Goal: Find specific page/section: Find specific page/section

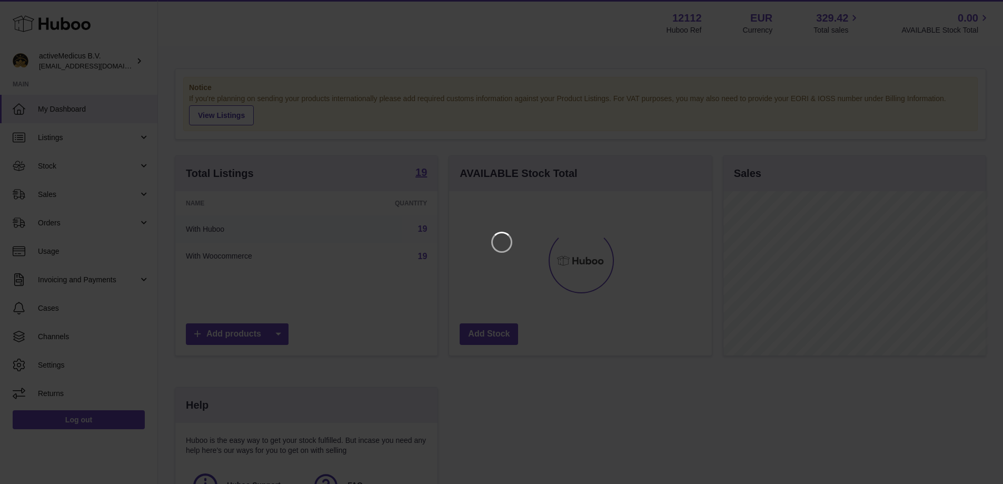
scroll to position [164, 265]
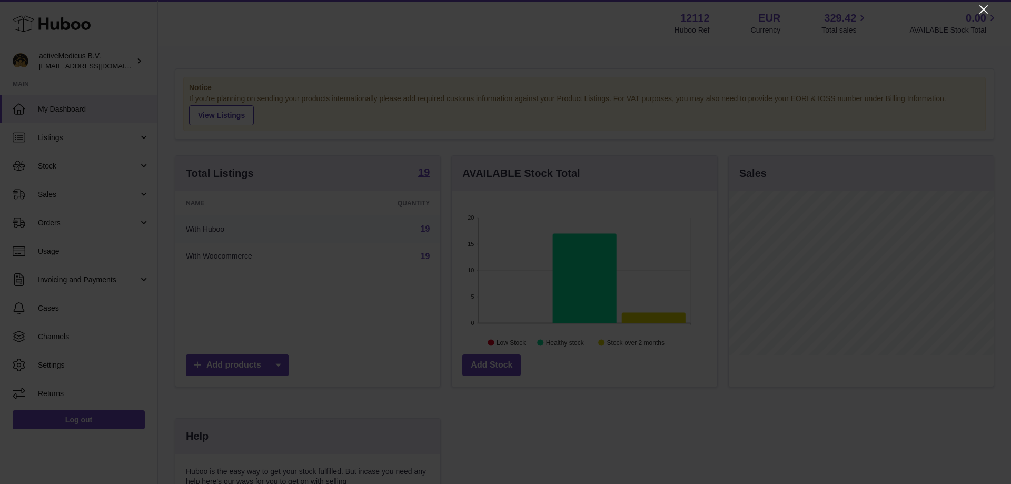
click at [980, 14] on icon "Close" at bounding box center [983, 9] width 13 height 13
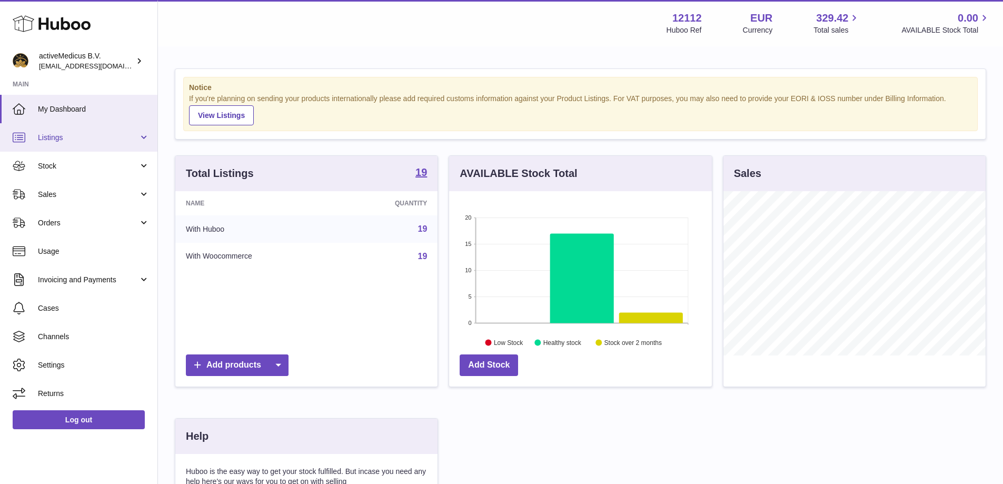
click at [111, 141] on span "Listings" at bounding box center [88, 138] width 101 height 10
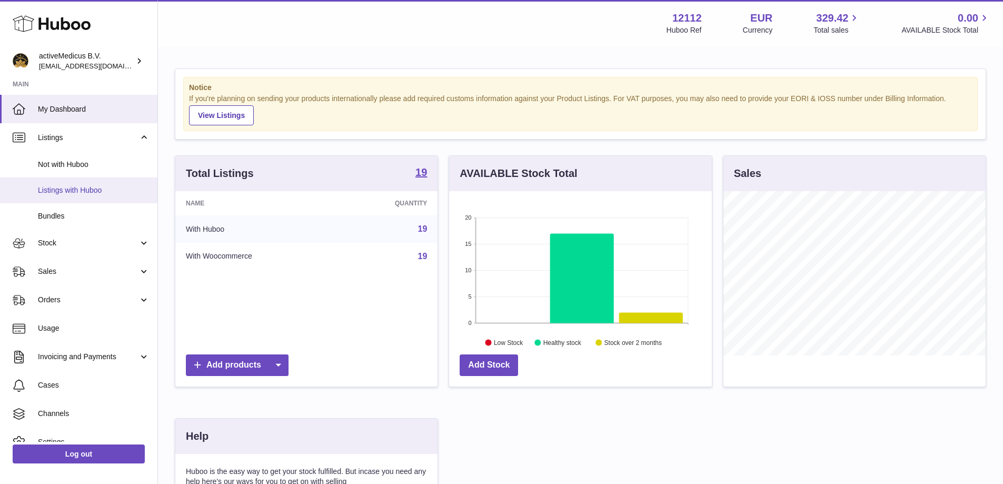
click at [107, 187] on span "Listings with Huboo" at bounding box center [94, 190] width 112 height 10
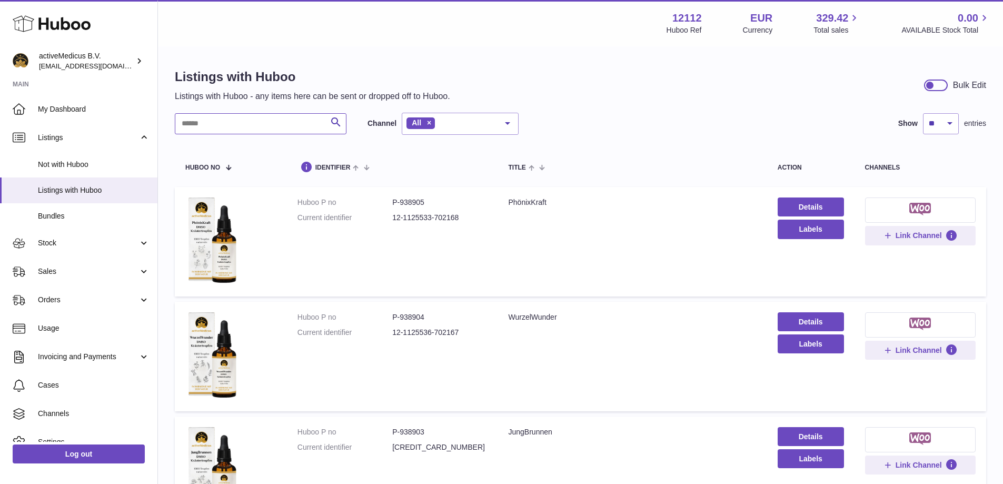
click at [311, 132] on input "text" at bounding box center [261, 123] width 172 height 21
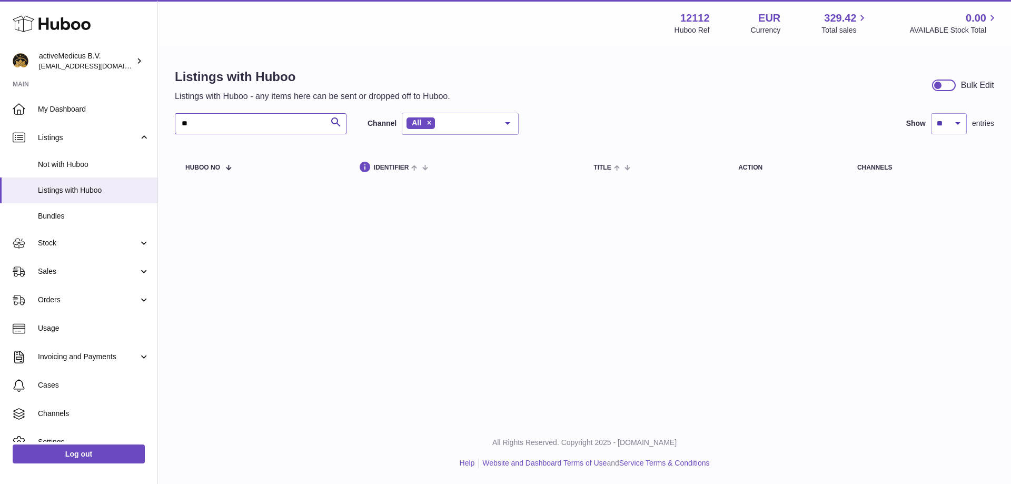
type input "*"
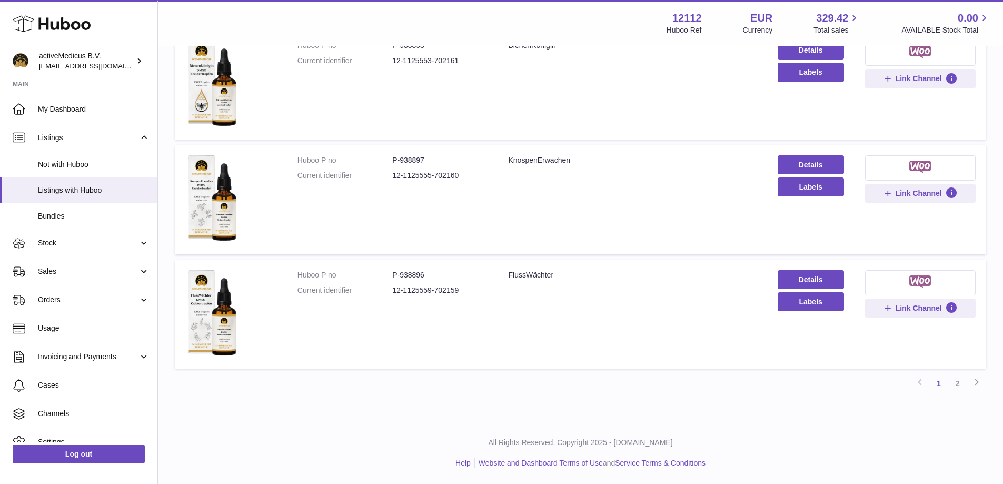
scroll to position [959, 0]
click at [958, 384] on link "2" at bounding box center [957, 383] width 19 height 19
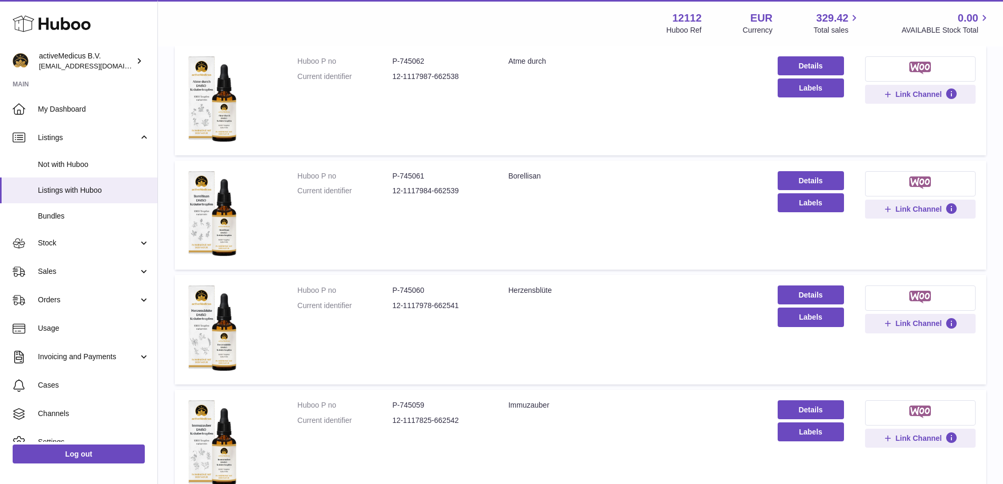
scroll to position [845, 0]
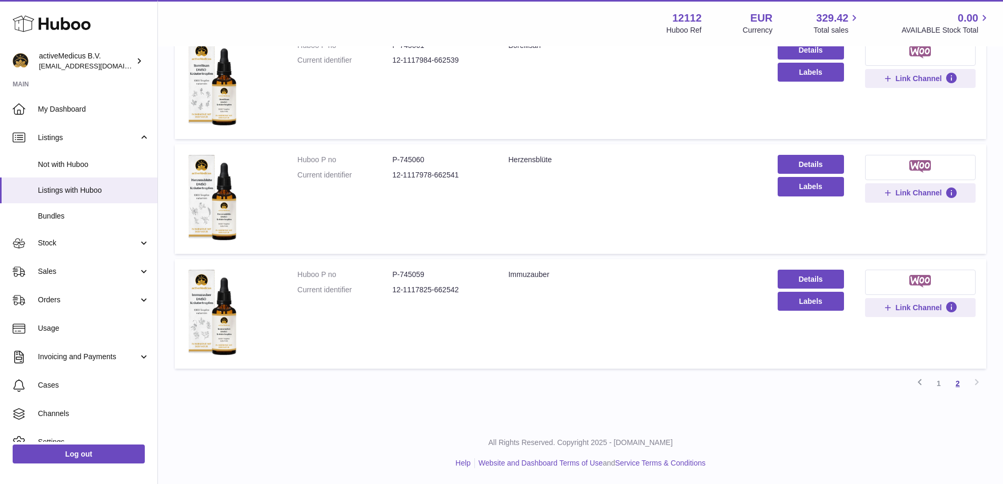
click at [938, 383] on link "1" at bounding box center [938, 383] width 19 height 19
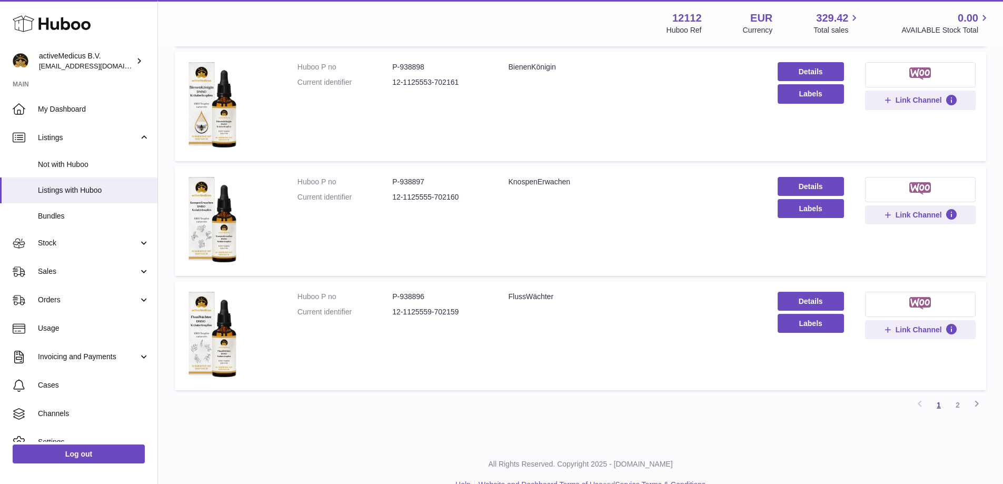
scroll to position [959, 0]
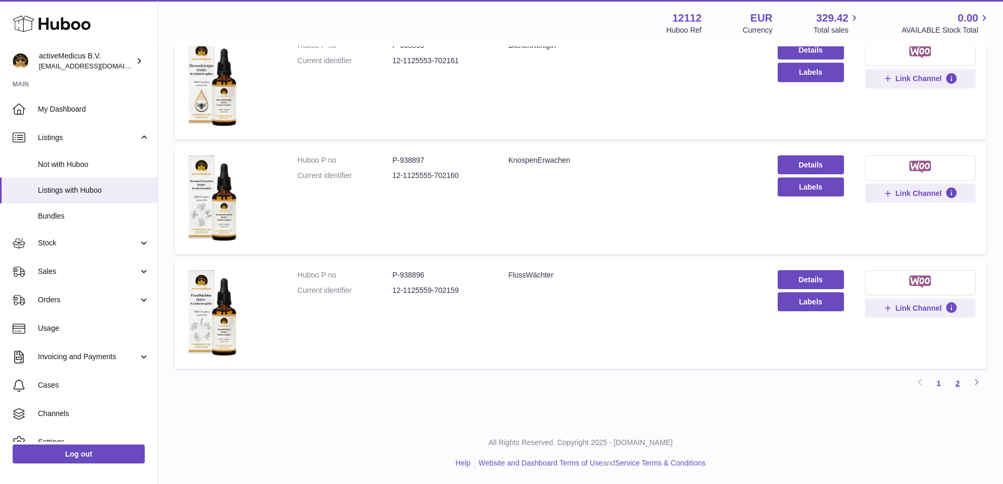
click at [956, 387] on link "2" at bounding box center [957, 383] width 19 height 19
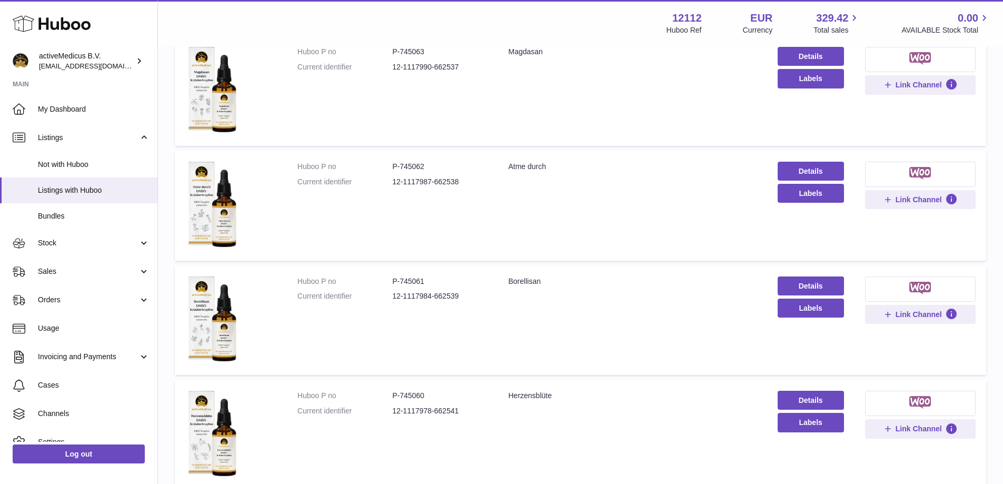
scroll to position [610, 0]
drag, startPoint x: 397, startPoint y: 282, endPoint x: 429, endPoint y: 284, distance: 31.7
click at [429, 284] on dd "P-745061" at bounding box center [439, 281] width 95 height 10
copy dd "745061"
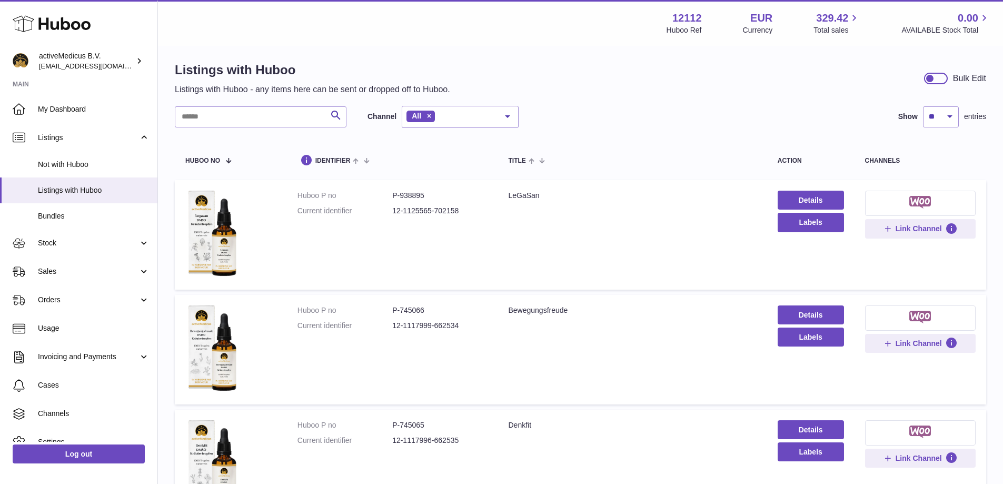
scroll to position [22, 0]
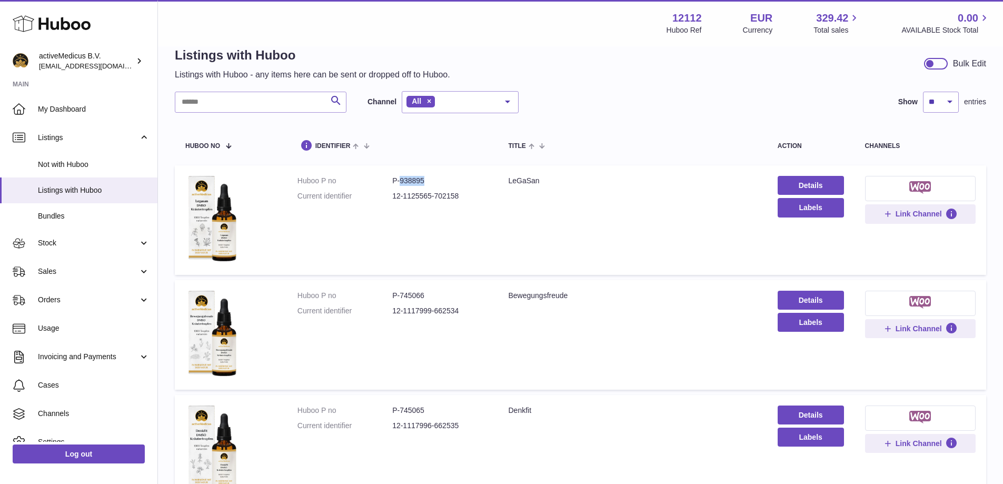
drag, startPoint x: 399, startPoint y: 182, endPoint x: 433, endPoint y: 183, distance: 34.2
click at [433, 183] on dd "P-938895" at bounding box center [439, 181] width 95 height 10
copy dd "938895"
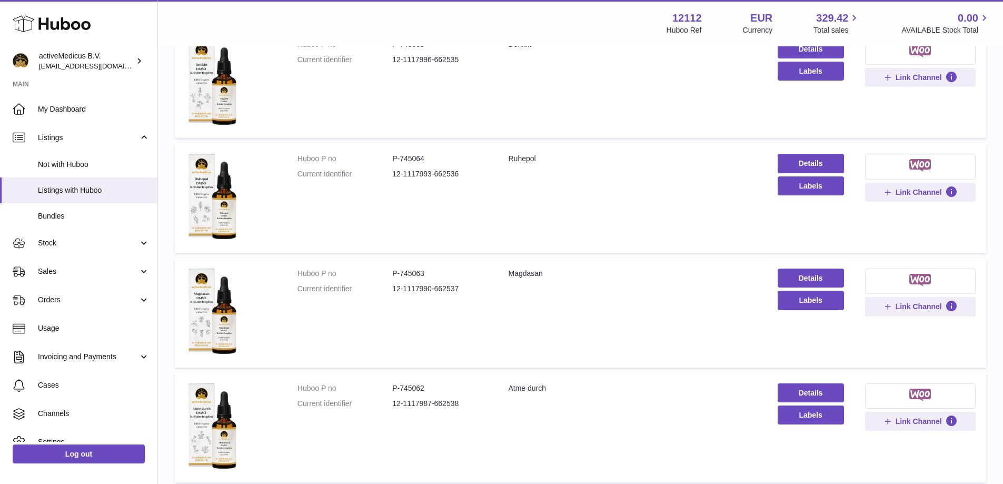
scroll to position [495, 0]
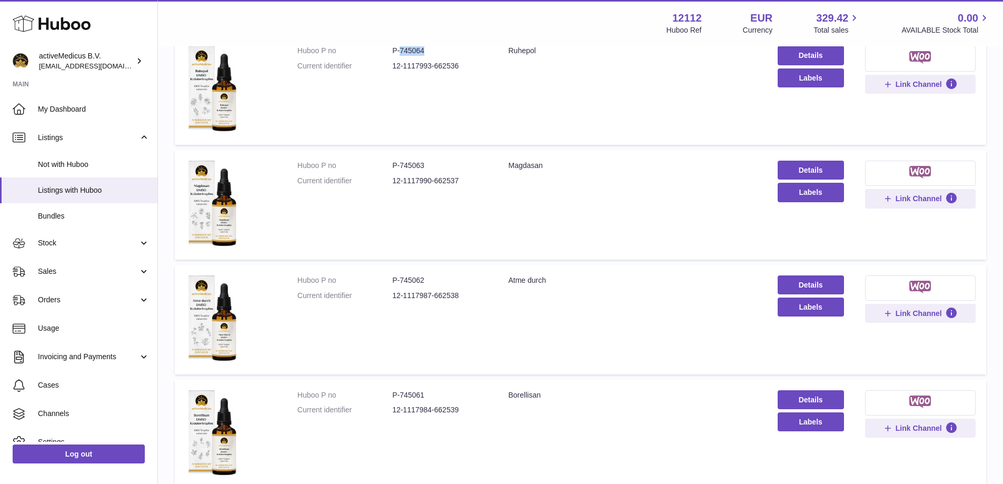
drag, startPoint x: 399, startPoint y: 50, endPoint x: 438, endPoint y: 55, distance: 39.2
click at [438, 55] on dd "P-745064" at bounding box center [439, 51] width 95 height 10
copy dd "745064"
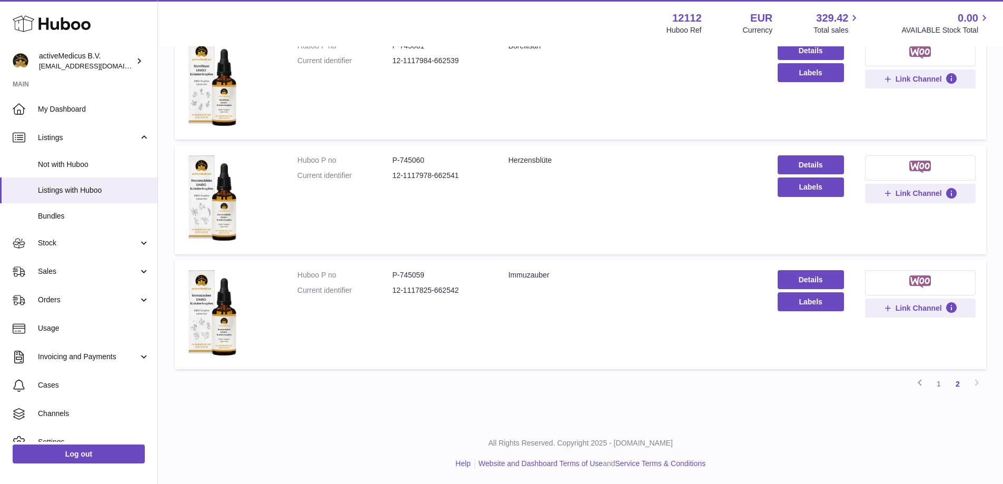
scroll to position [845, 0]
click at [935, 383] on link "1" at bounding box center [938, 383] width 19 height 19
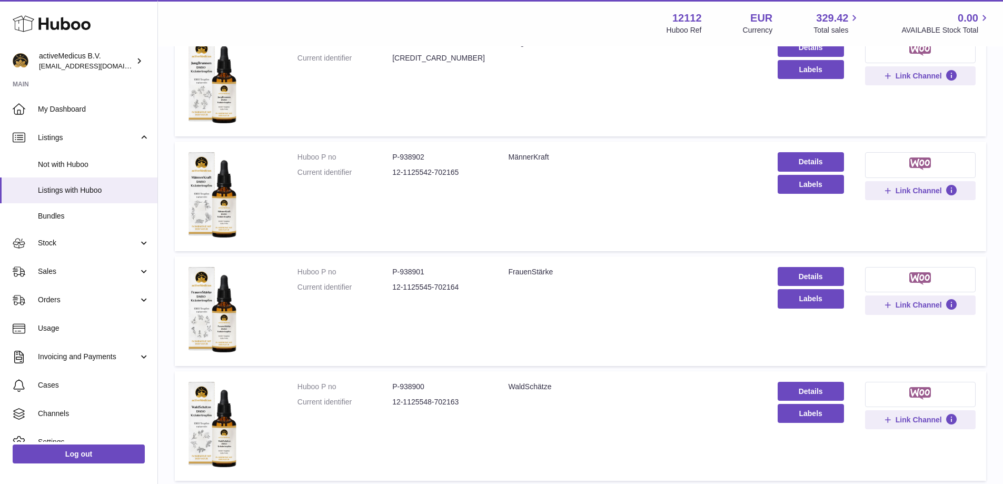
scroll to position [416, 0]
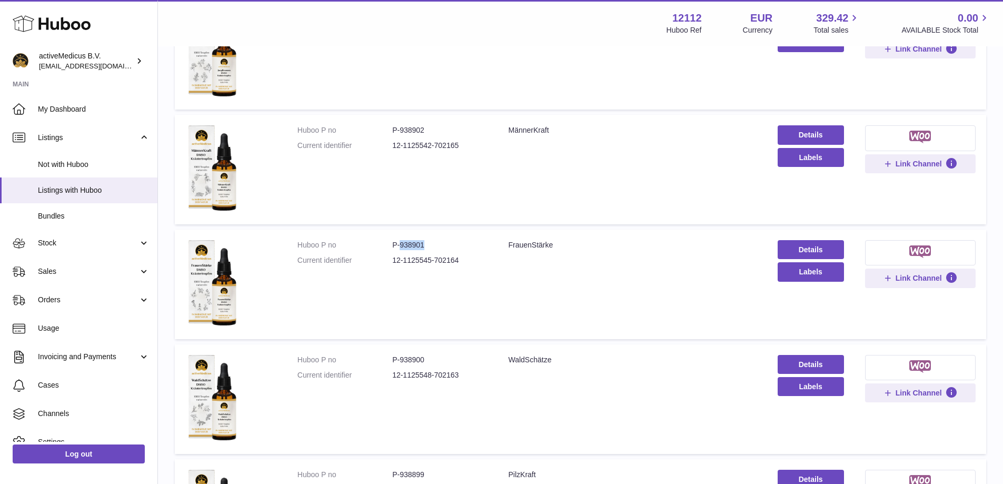
drag, startPoint x: 400, startPoint y: 243, endPoint x: 426, endPoint y: 245, distance: 26.4
click at [426, 245] on dd "P-938901" at bounding box center [439, 245] width 95 height 10
copy dd "938901"
click at [296, 317] on td "Huboo P no P-938901 Current identifier 12-1125545-702164" at bounding box center [392, 285] width 211 height 110
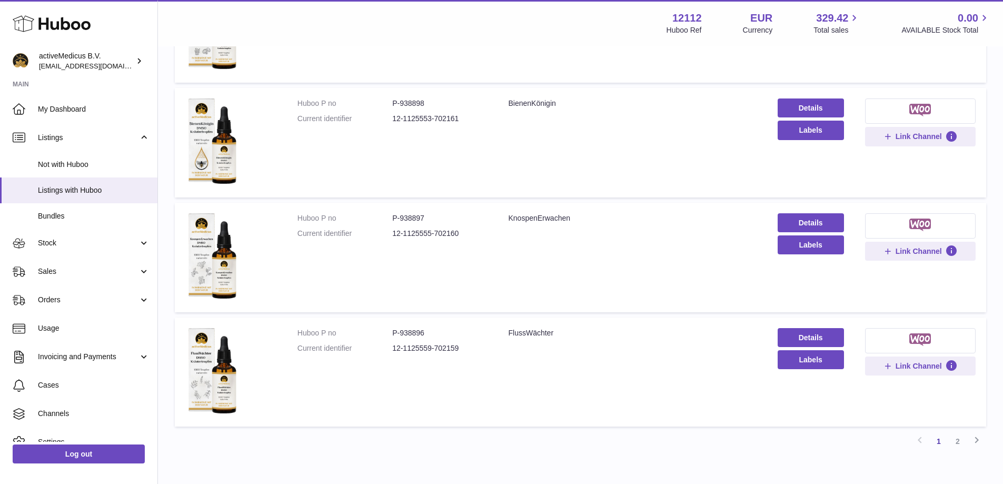
scroll to position [959, 0]
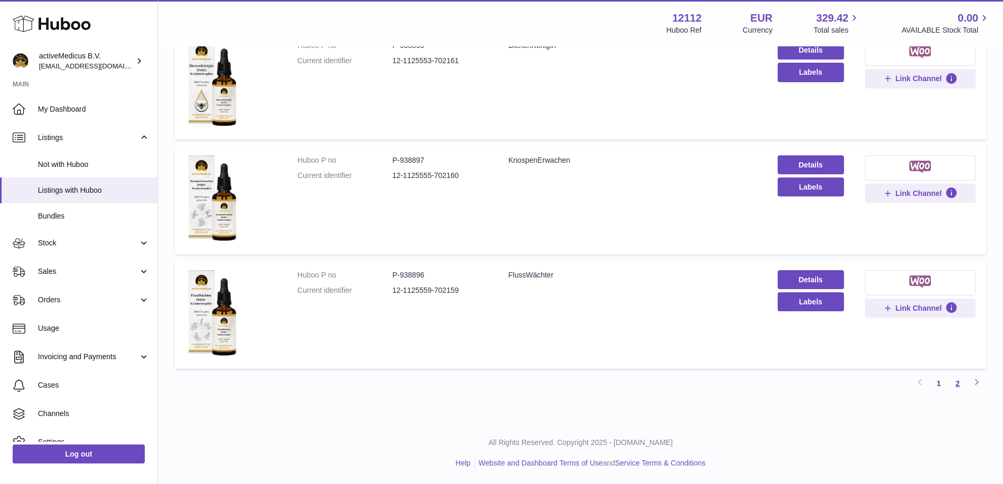
click at [958, 385] on link "2" at bounding box center [957, 383] width 19 height 19
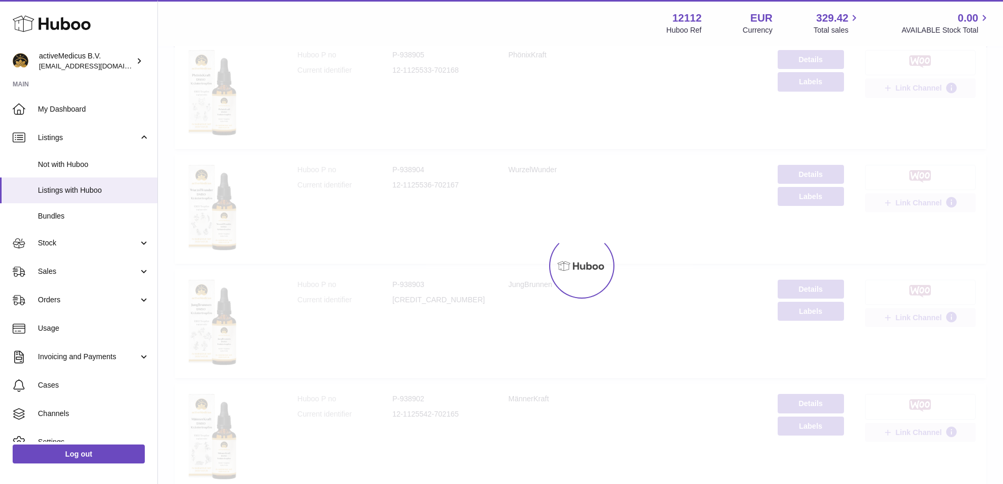
scroll to position [47, 0]
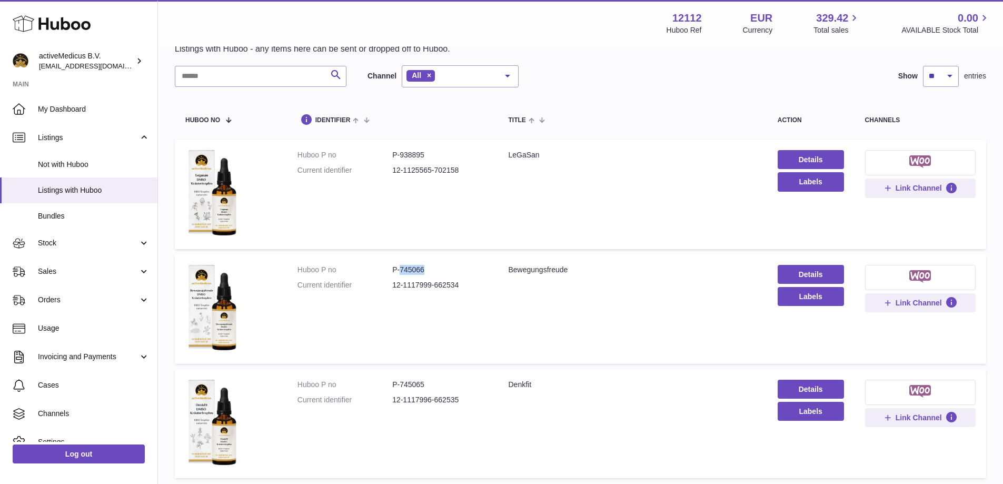
drag, startPoint x: 411, startPoint y: 269, endPoint x: 434, endPoint y: 258, distance: 26.1
click at [432, 266] on dd "P-745066" at bounding box center [439, 270] width 95 height 10
copy dd "745066"
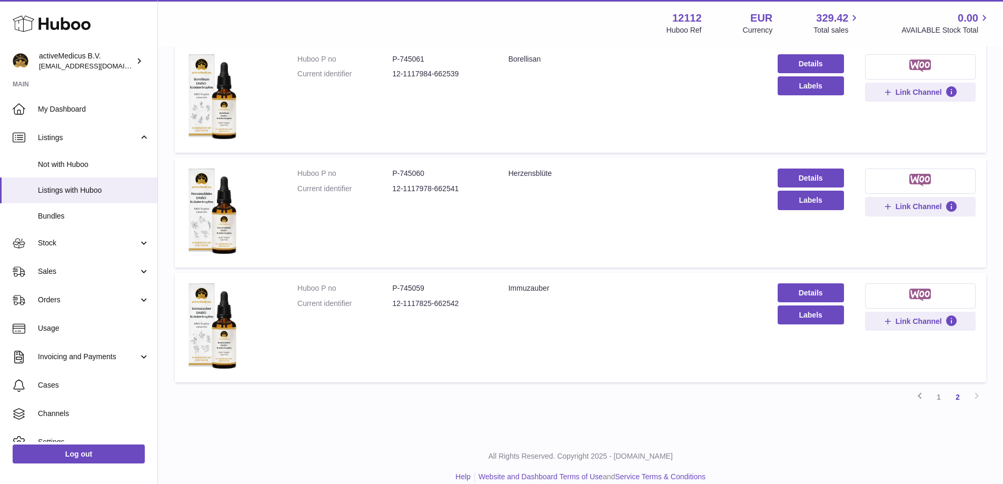
scroll to position [845, 0]
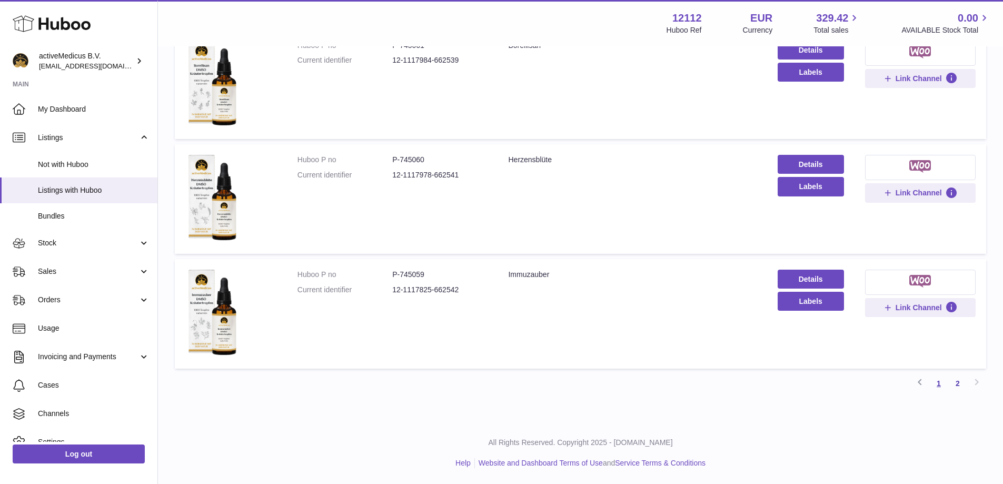
click at [940, 387] on link "1" at bounding box center [938, 383] width 19 height 19
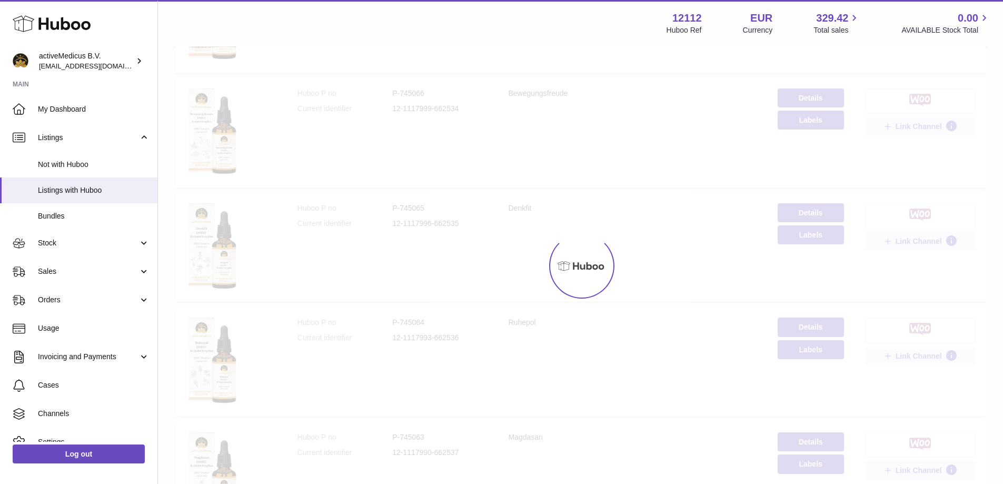
scroll to position [47, 0]
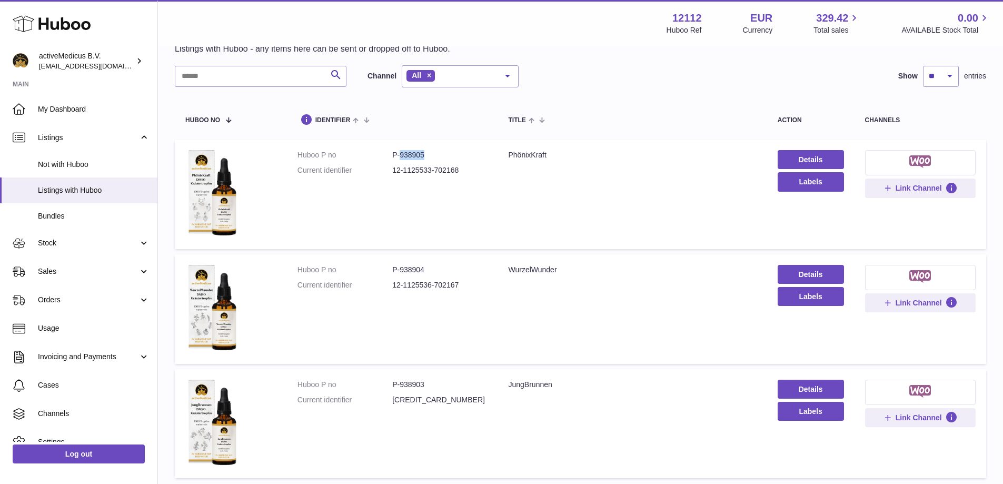
drag, startPoint x: 426, startPoint y: 154, endPoint x: 400, endPoint y: 153, distance: 26.3
click at [400, 153] on dd "P-938905" at bounding box center [439, 155] width 95 height 10
copy dd "938905"
click at [238, 79] on input "text" at bounding box center [261, 76] width 172 height 21
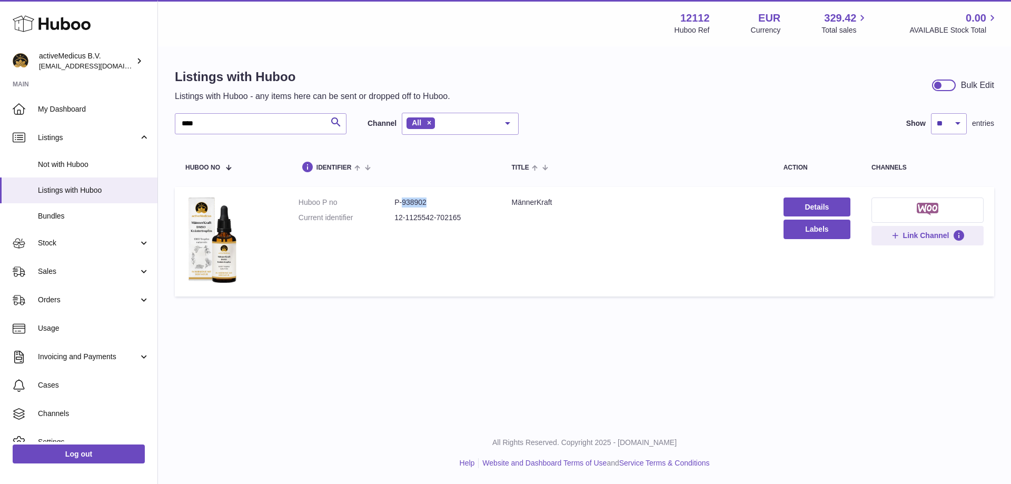
drag, startPoint x: 402, startPoint y: 201, endPoint x: 432, endPoint y: 204, distance: 29.6
click at [432, 204] on dd "P-938902" at bounding box center [442, 202] width 96 height 10
copy dd "938902"
click at [315, 118] on input "****" at bounding box center [261, 123] width 172 height 21
type input "*"
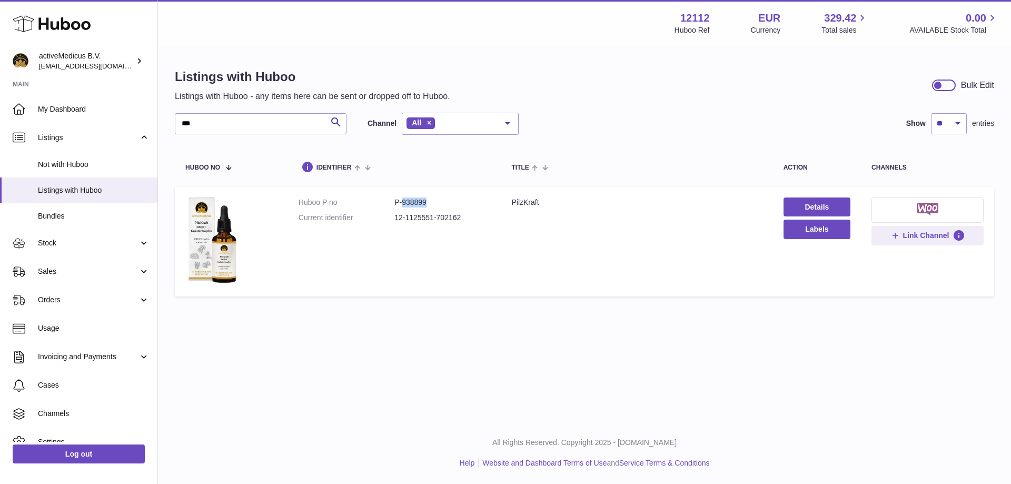
drag, startPoint x: 402, startPoint y: 201, endPoint x: 434, endPoint y: 205, distance: 33.0
click at [434, 205] on dd "P-938899" at bounding box center [442, 202] width 96 height 10
copy dd "938899"
click at [293, 126] on input "***" at bounding box center [261, 123] width 172 height 21
type input "*"
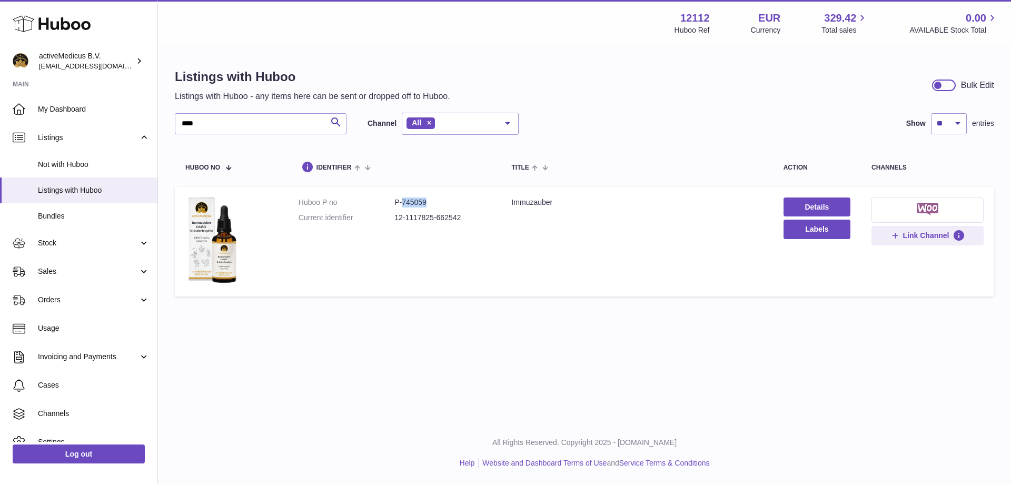
drag, startPoint x: 400, startPoint y: 201, endPoint x: 436, endPoint y: 203, distance: 36.4
click at [436, 203] on dd "P-745059" at bounding box center [442, 202] width 96 height 10
copy dd "745059"
click at [306, 125] on input "****" at bounding box center [261, 123] width 172 height 21
type input "*"
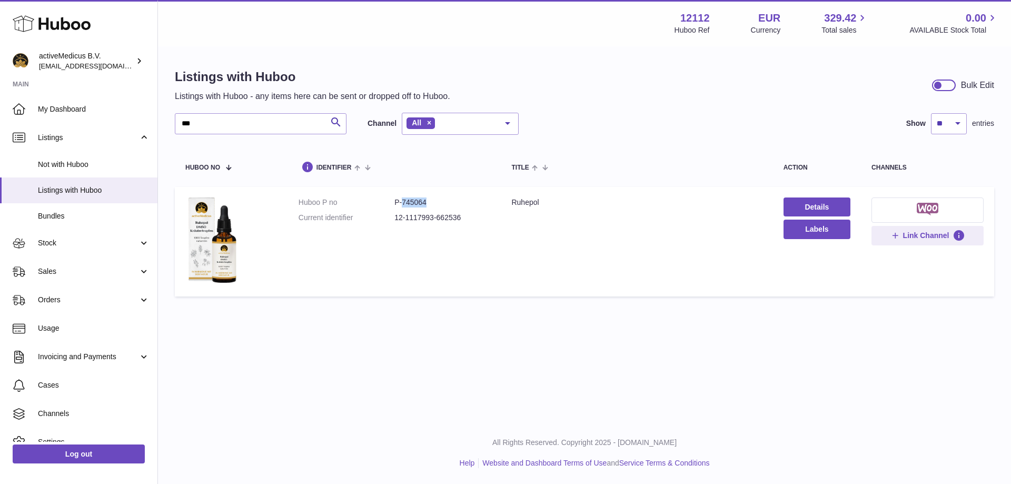
drag, startPoint x: 401, startPoint y: 200, endPoint x: 431, endPoint y: 203, distance: 30.2
click at [431, 203] on dd "P-745064" at bounding box center [442, 202] width 96 height 10
copy dd "745064"
click at [295, 125] on input "***" at bounding box center [261, 123] width 172 height 21
type input "*"
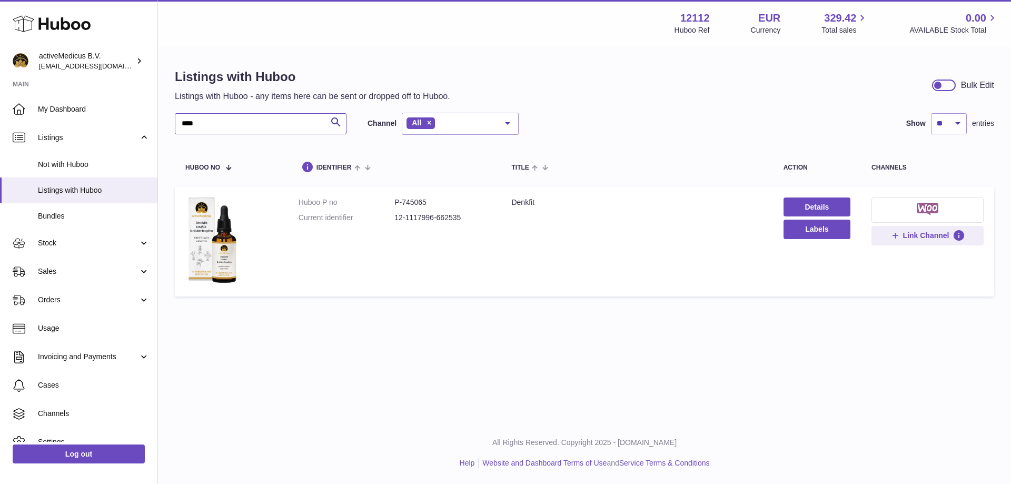
type input "****"
drag, startPoint x: 402, startPoint y: 203, endPoint x: 444, endPoint y: 205, distance: 42.2
click at [444, 205] on dd "P-745065" at bounding box center [442, 202] width 96 height 10
